Goal: Find specific page/section: Find specific page/section

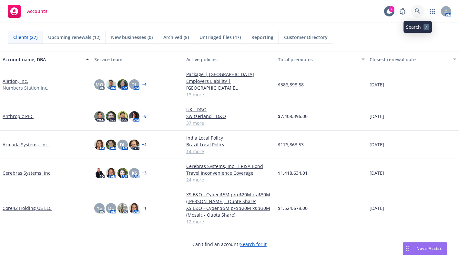
click at [419, 12] on icon at bounding box center [417, 10] width 5 height 5
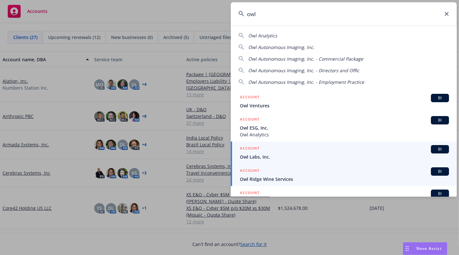
type input "owl"
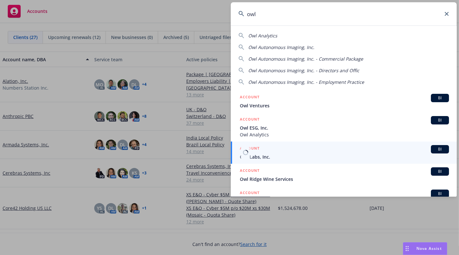
click at [269, 155] on span "Owl Labs, Inc." at bounding box center [344, 157] width 209 height 7
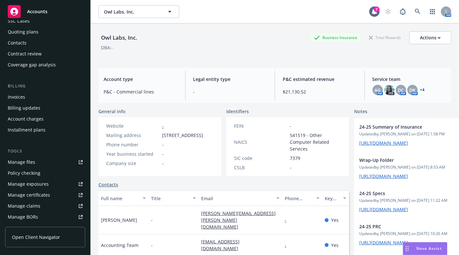
scroll to position [176, 0]
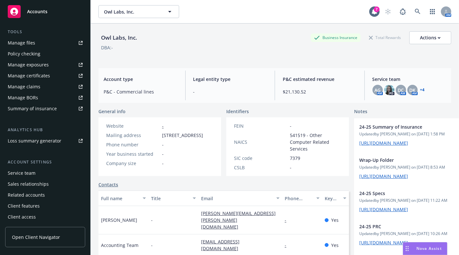
click at [46, 169] on div "Service team" at bounding box center [45, 173] width 75 height 10
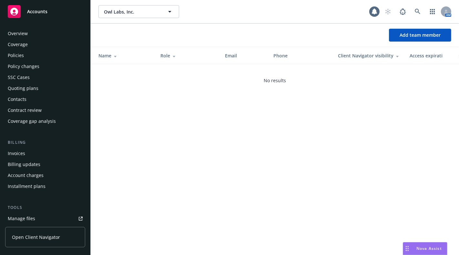
scroll to position [176, 0]
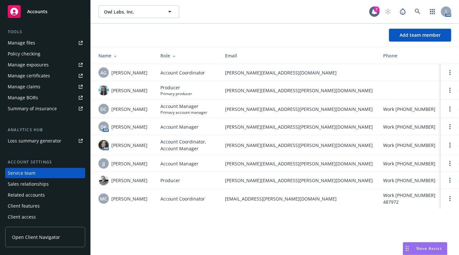
click at [114, 90] on span "[PERSON_NAME]" at bounding box center [129, 90] width 36 height 7
click at [104, 88] on img at bounding box center [103, 90] width 10 height 10
click at [207, 42] on div "Add team member" at bounding box center [275, 35] width 368 height 23
click at [415, 12] on icon at bounding box center [418, 12] width 6 height 6
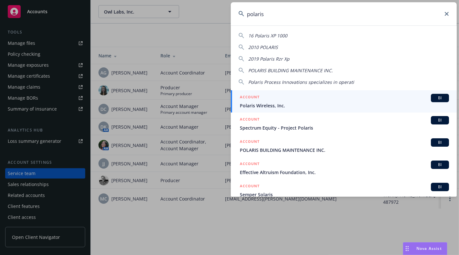
type input "polaris"
click at [294, 98] on div "ACCOUNT BI" at bounding box center [344, 98] width 209 height 8
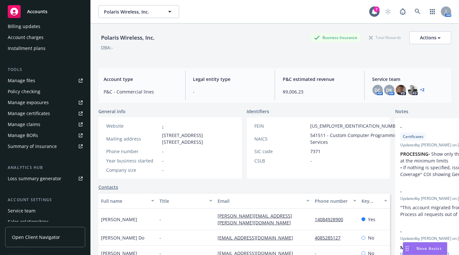
scroll to position [176, 0]
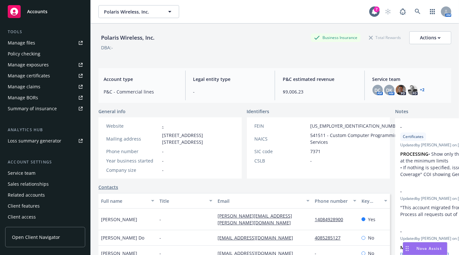
click at [19, 171] on div "Service team" at bounding box center [22, 173] width 28 height 10
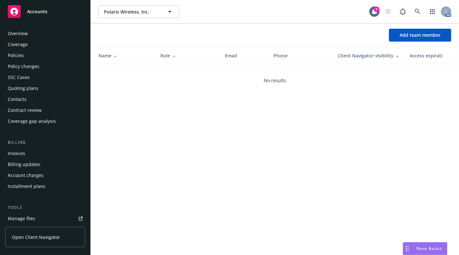
scroll to position [176, 0]
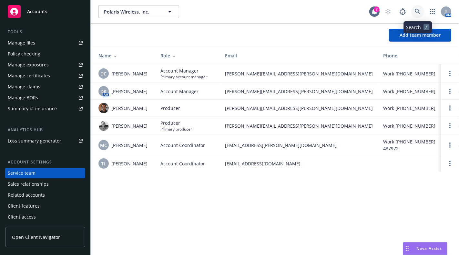
click at [416, 10] on icon at bounding box center [418, 12] width 6 height 6
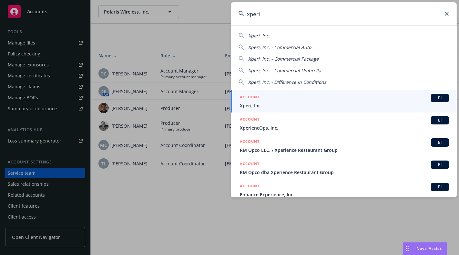
type input "xperi"
click at [275, 106] on span "Xperi, Inc." at bounding box center [344, 105] width 209 height 7
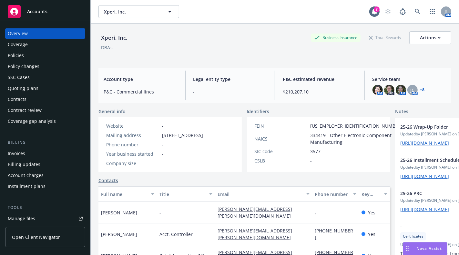
scroll to position [176, 0]
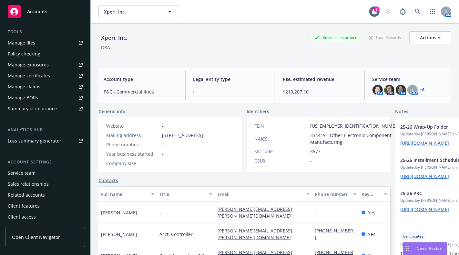
click at [22, 177] on div "Service team" at bounding box center [22, 173] width 28 height 10
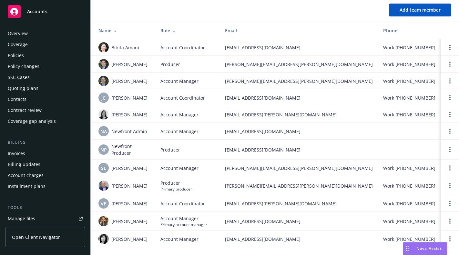
click at [25, 56] on div "Policies" at bounding box center [45, 55] width 75 height 10
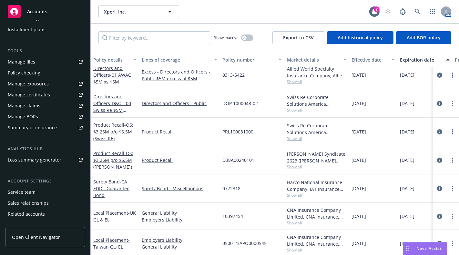
scroll to position [176, 0]
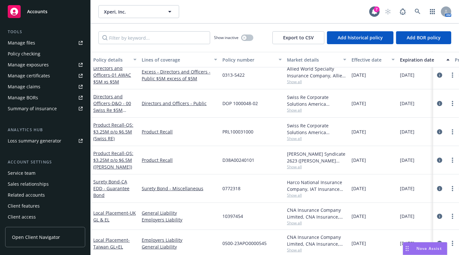
click at [46, 170] on div "Service team" at bounding box center [45, 173] width 75 height 10
